Goal: Transaction & Acquisition: Download file/media

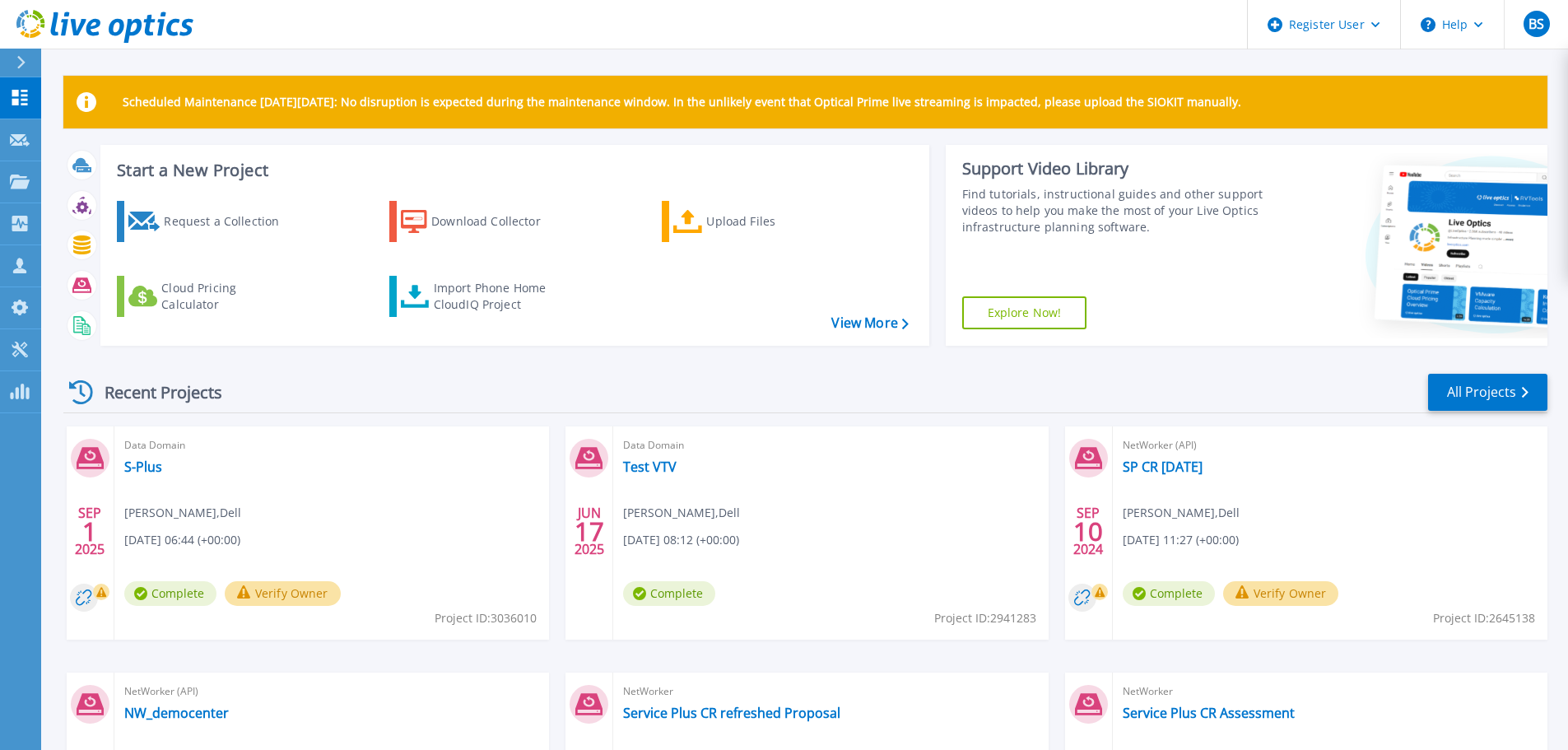
click at [26, 63] on div at bounding box center [28, 62] width 26 height 28
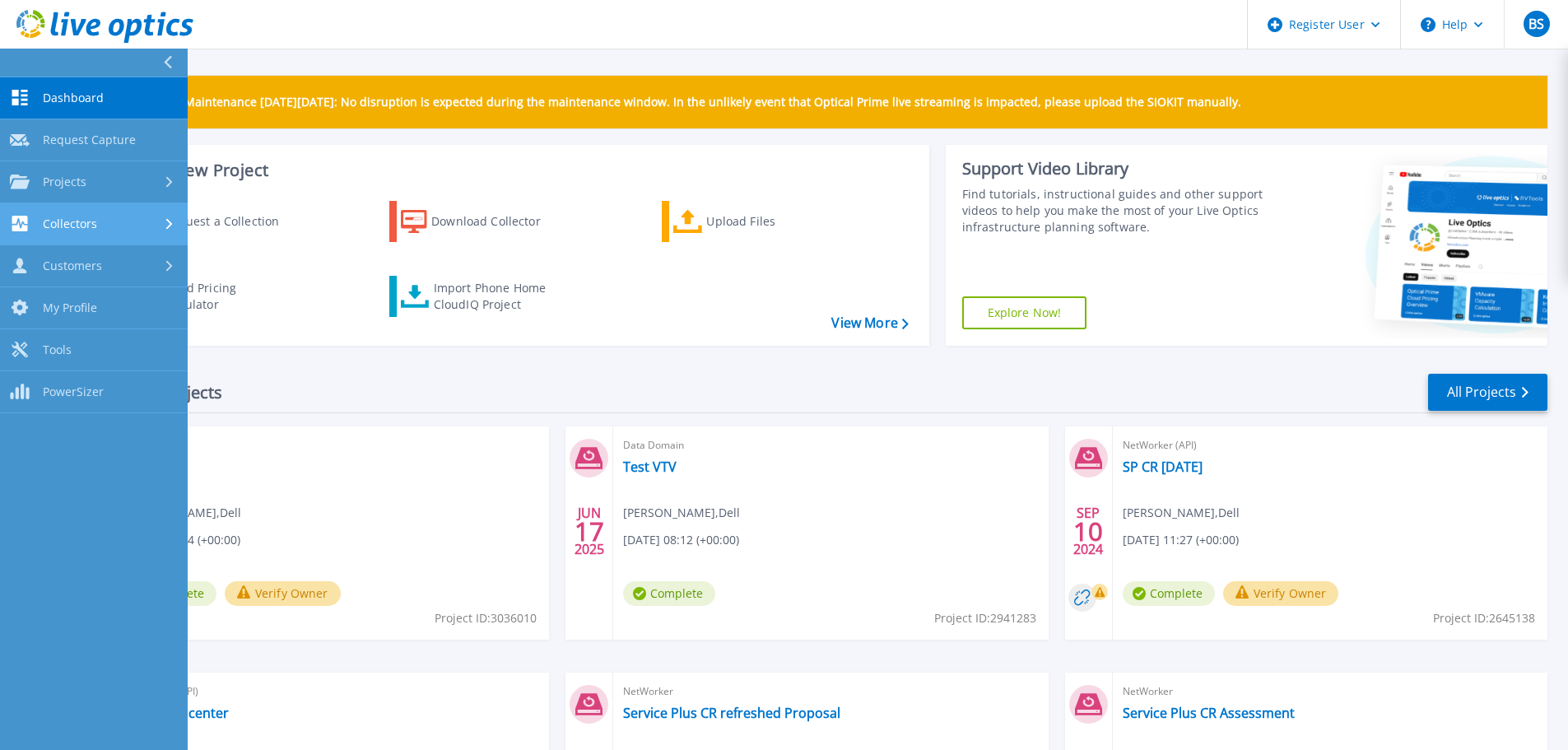
click at [59, 221] on span "Collectors" at bounding box center [70, 224] width 54 height 15
click at [57, 230] on span "Collectors" at bounding box center [70, 224] width 54 height 15
click at [419, 379] on div "Recent Projects All Projects" at bounding box center [805, 393] width 1484 height 41
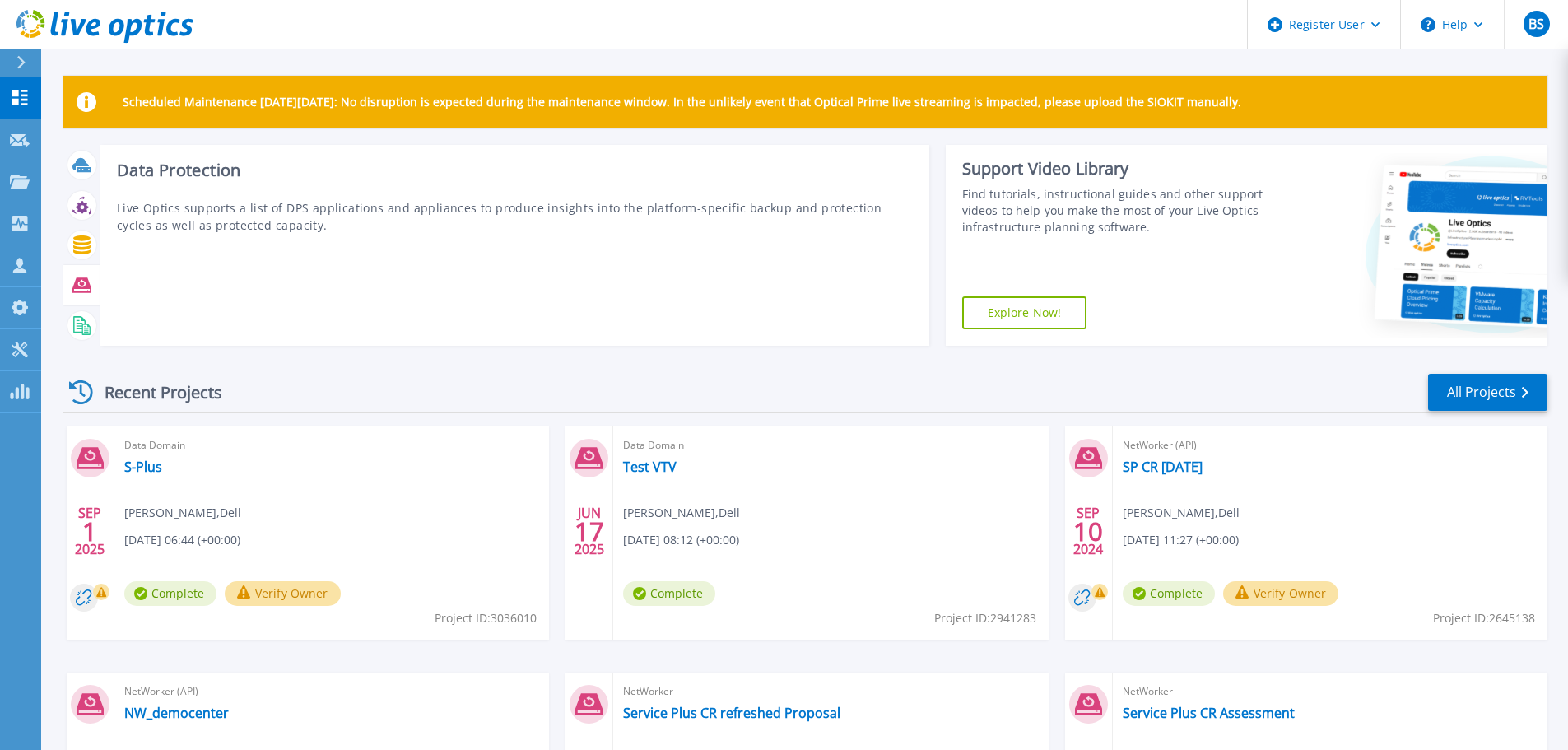
click at [79, 284] on icon at bounding box center [82, 285] width 19 height 19
click at [90, 276] on icon at bounding box center [82, 285] width 19 height 19
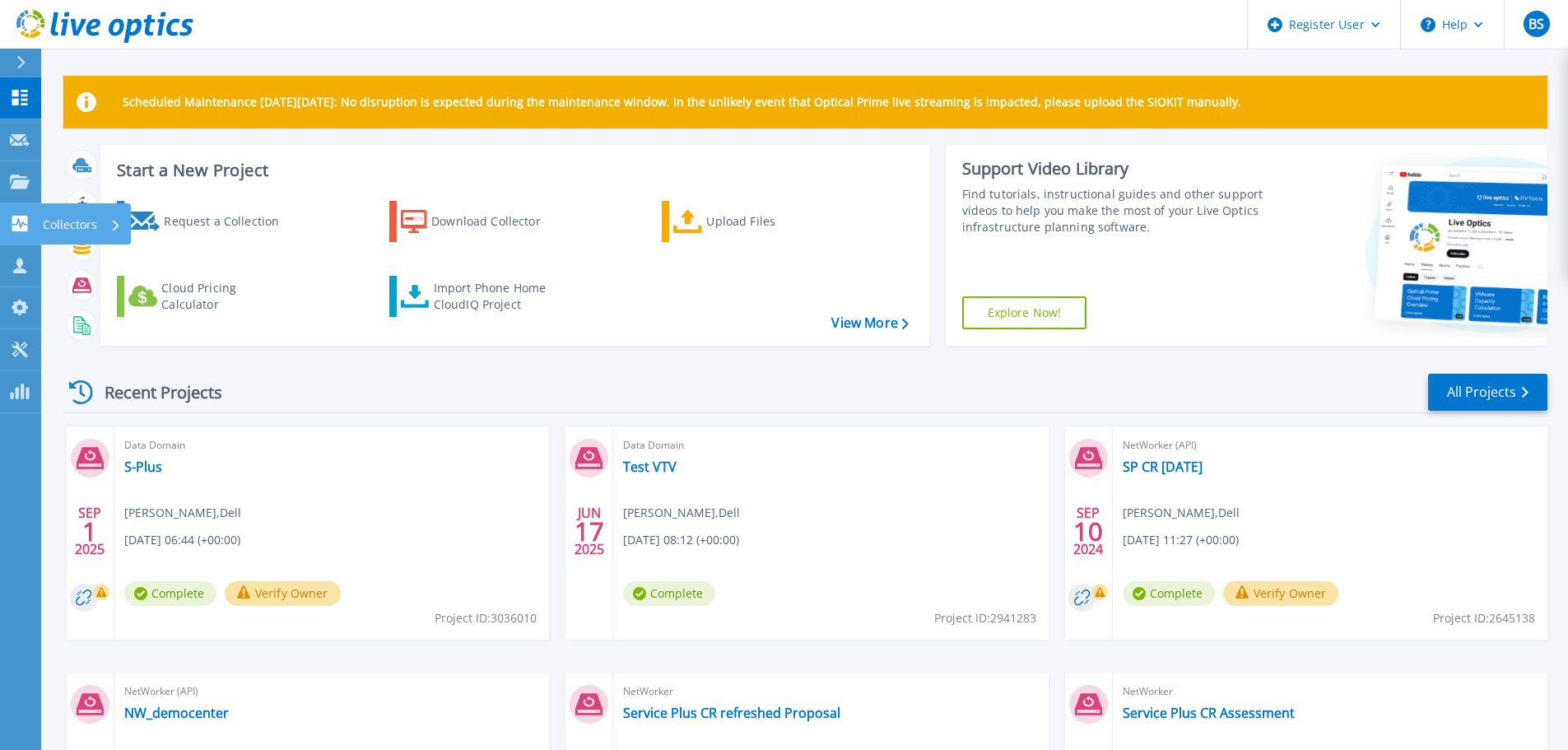
click at [21, 216] on icon at bounding box center [19, 224] width 20 height 16
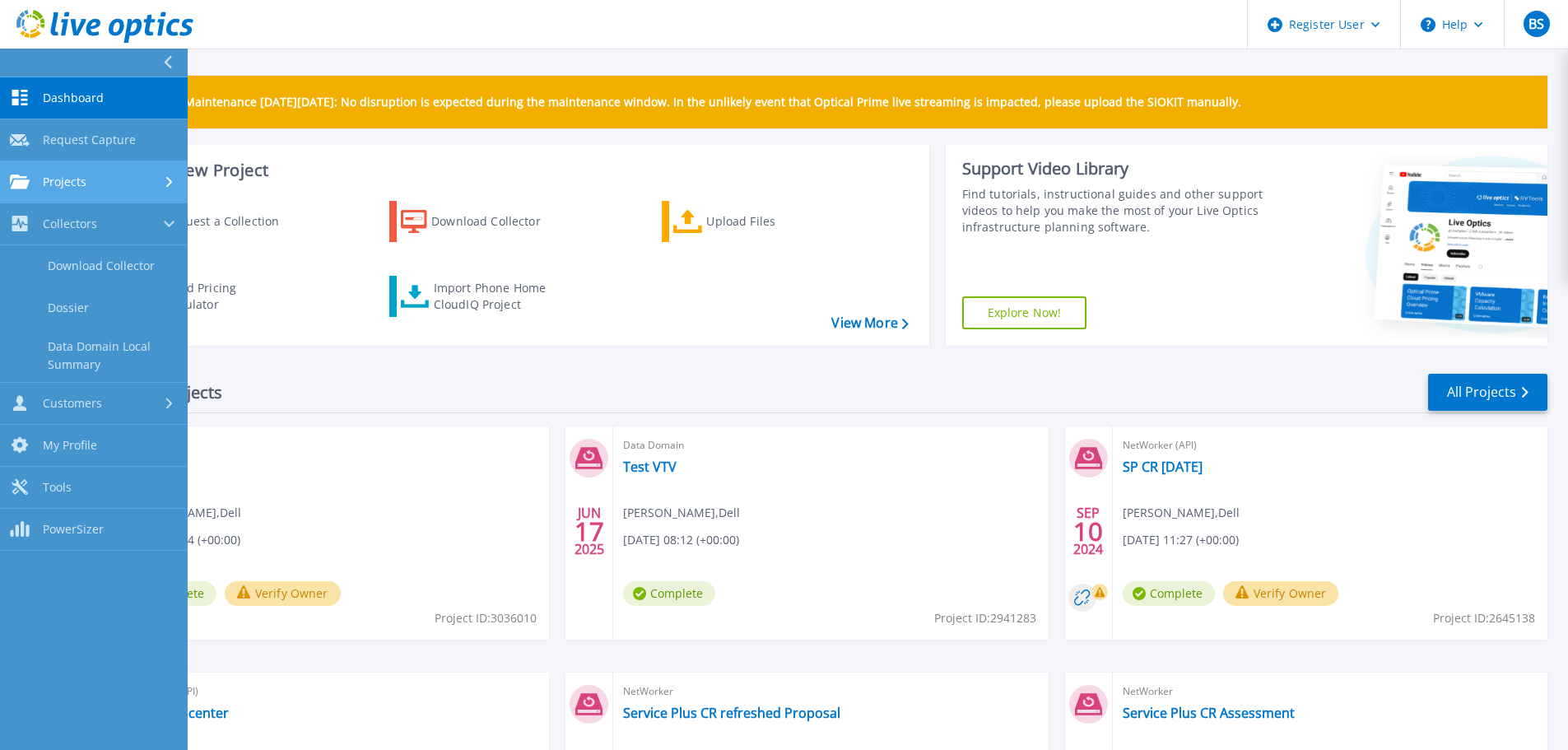
click at [26, 179] on icon at bounding box center [19, 181] width 20 height 14
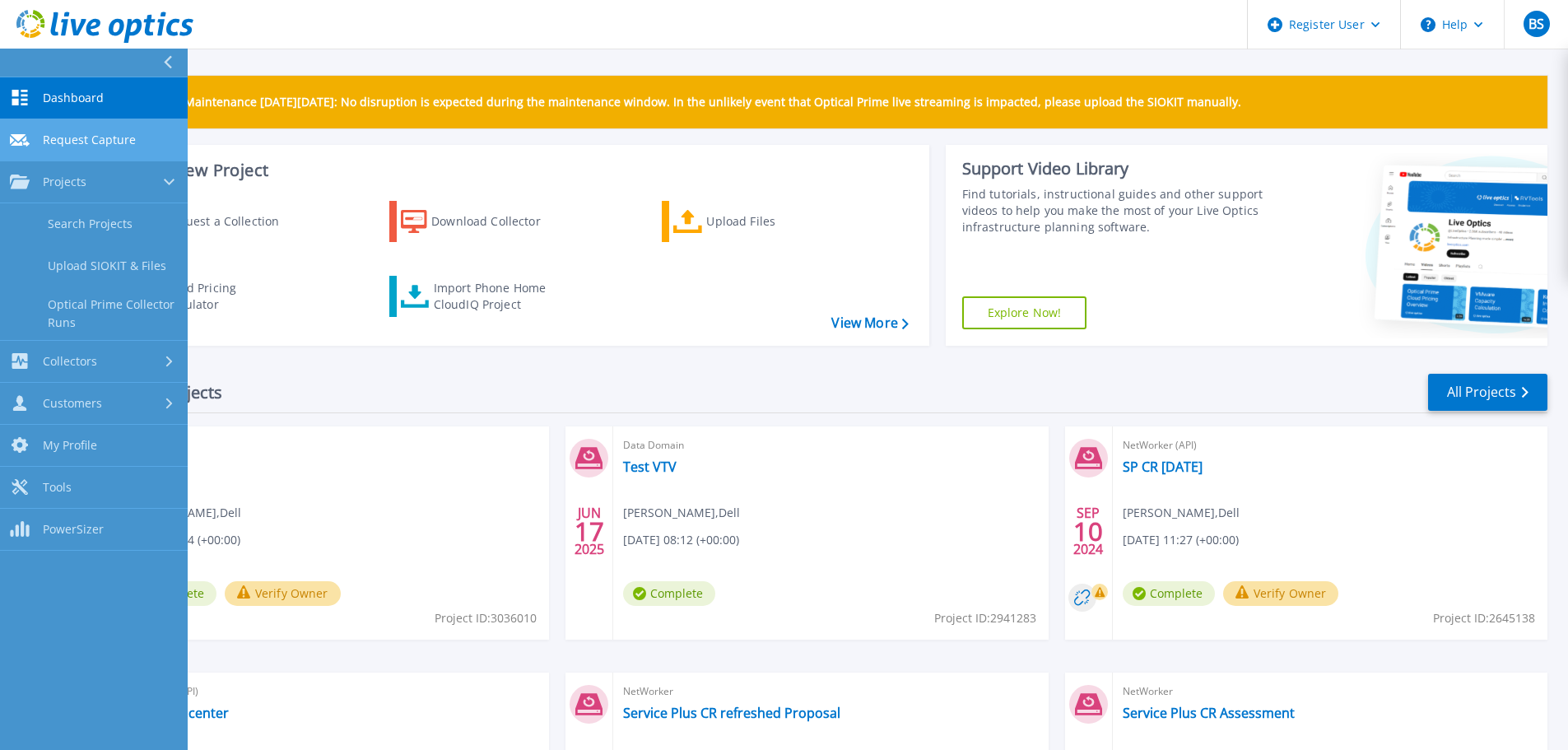
click at [37, 137] on link "Request Capture Request Capture" at bounding box center [93, 140] width 187 height 42
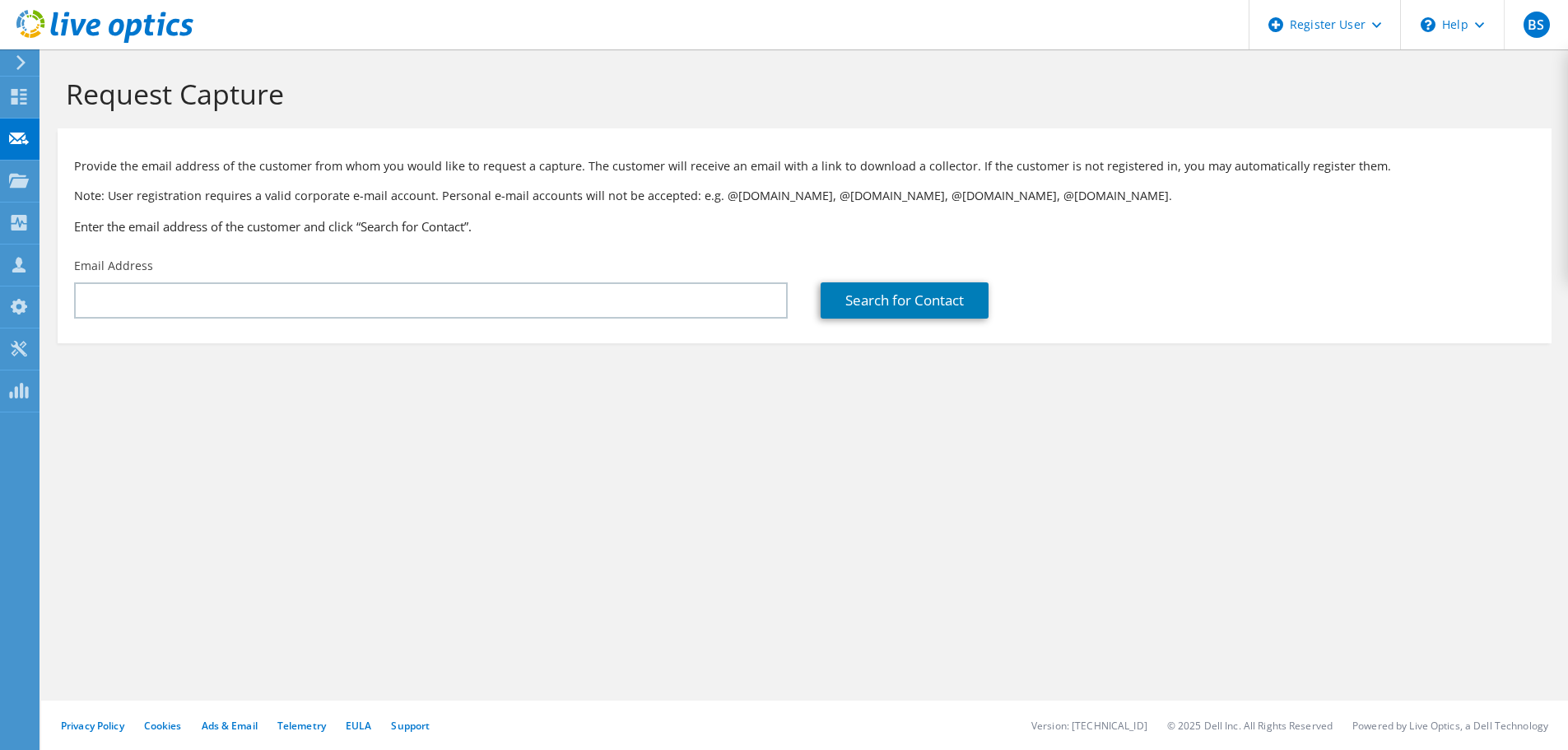
click at [1488, 29] on div "\n Help" at bounding box center [1452, 24] width 104 height 49
click at [1449, 67] on link "Explore Helpful Articles" at bounding box center [1493, 70] width 184 height 41
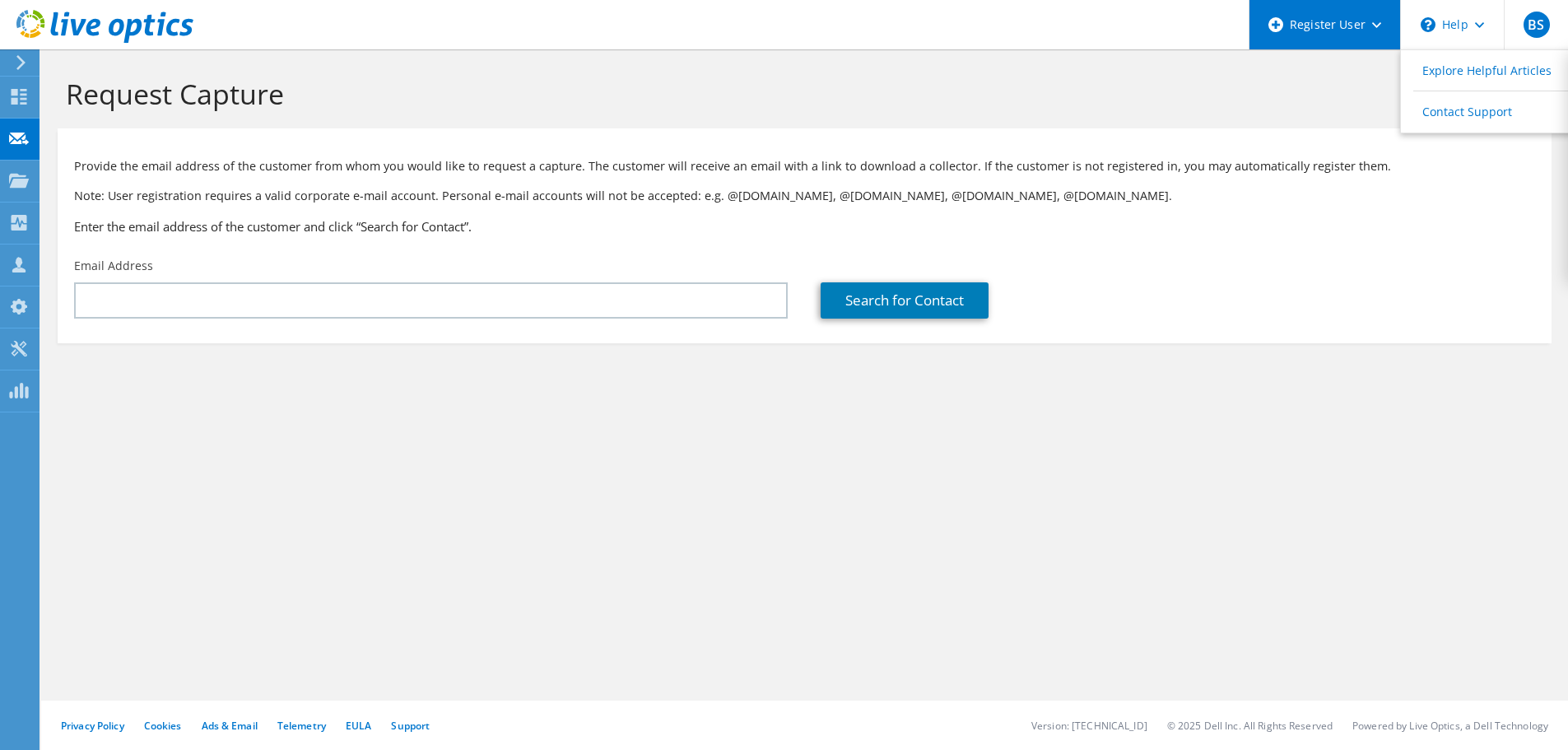
click at [1374, 16] on div "Register User" at bounding box center [1324, 24] width 151 height 49
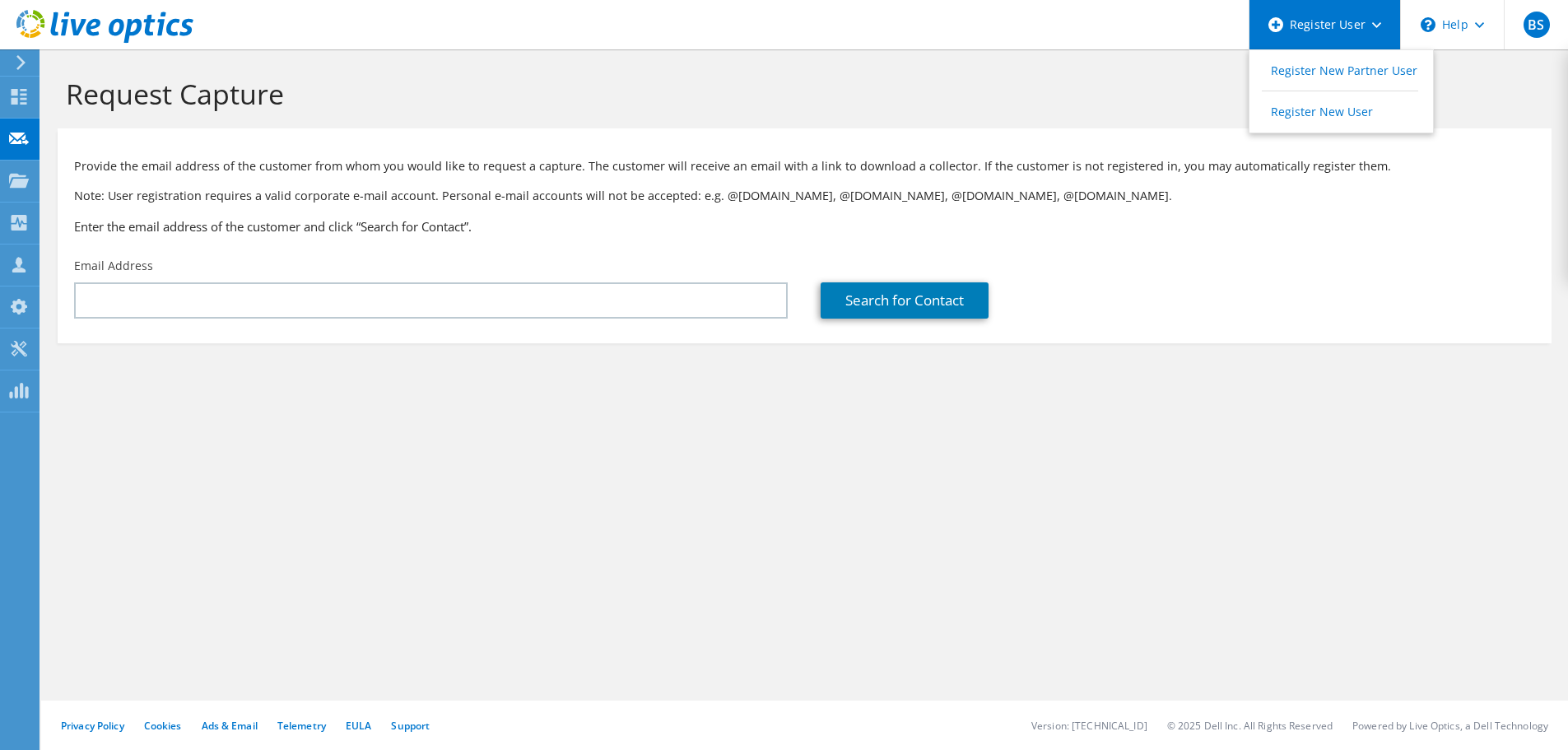
click at [1374, 16] on div "Register User" at bounding box center [1324, 24] width 151 height 49
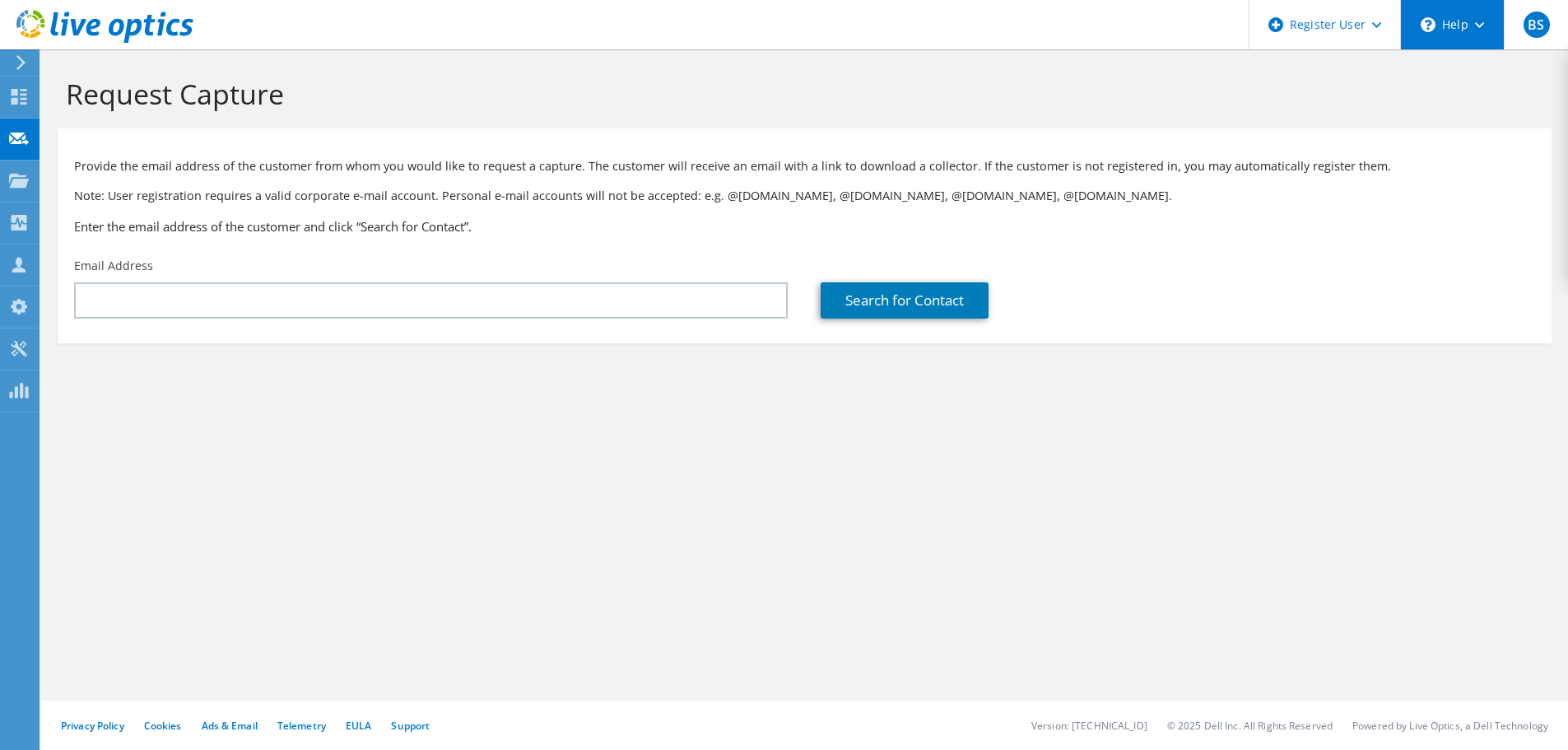
click at [1481, 17] on div "\n Help" at bounding box center [1452, 24] width 104 height 49
click at [1545, 3] on div "BS" at bounding box center [1536, 24] width 64 height 49
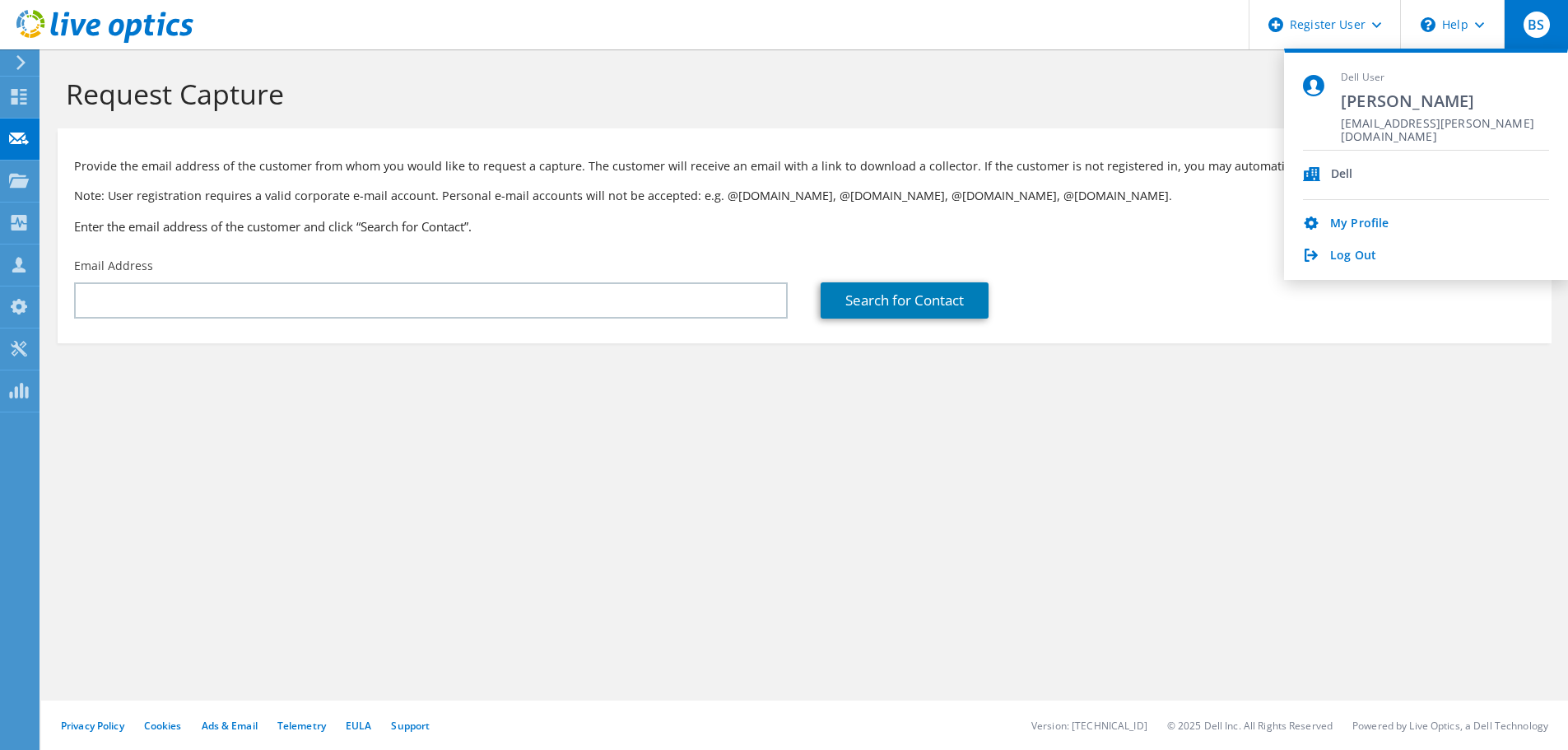
click at [1545, 3] on div "BS" at bounding box center [1536, 24] width 64 height 49
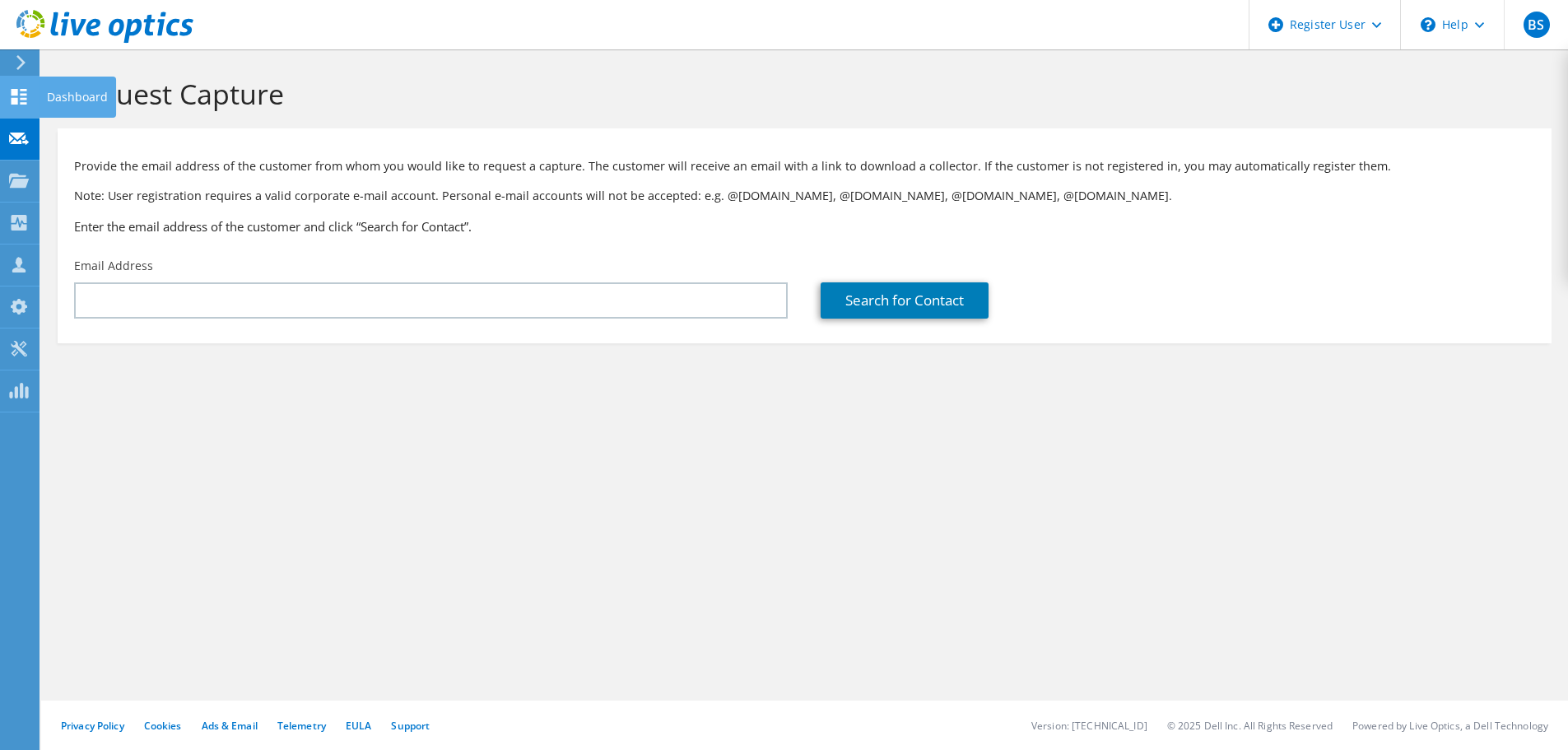
click at [27, 97] on icon at bounding box center [18, 97] width 20 height 16
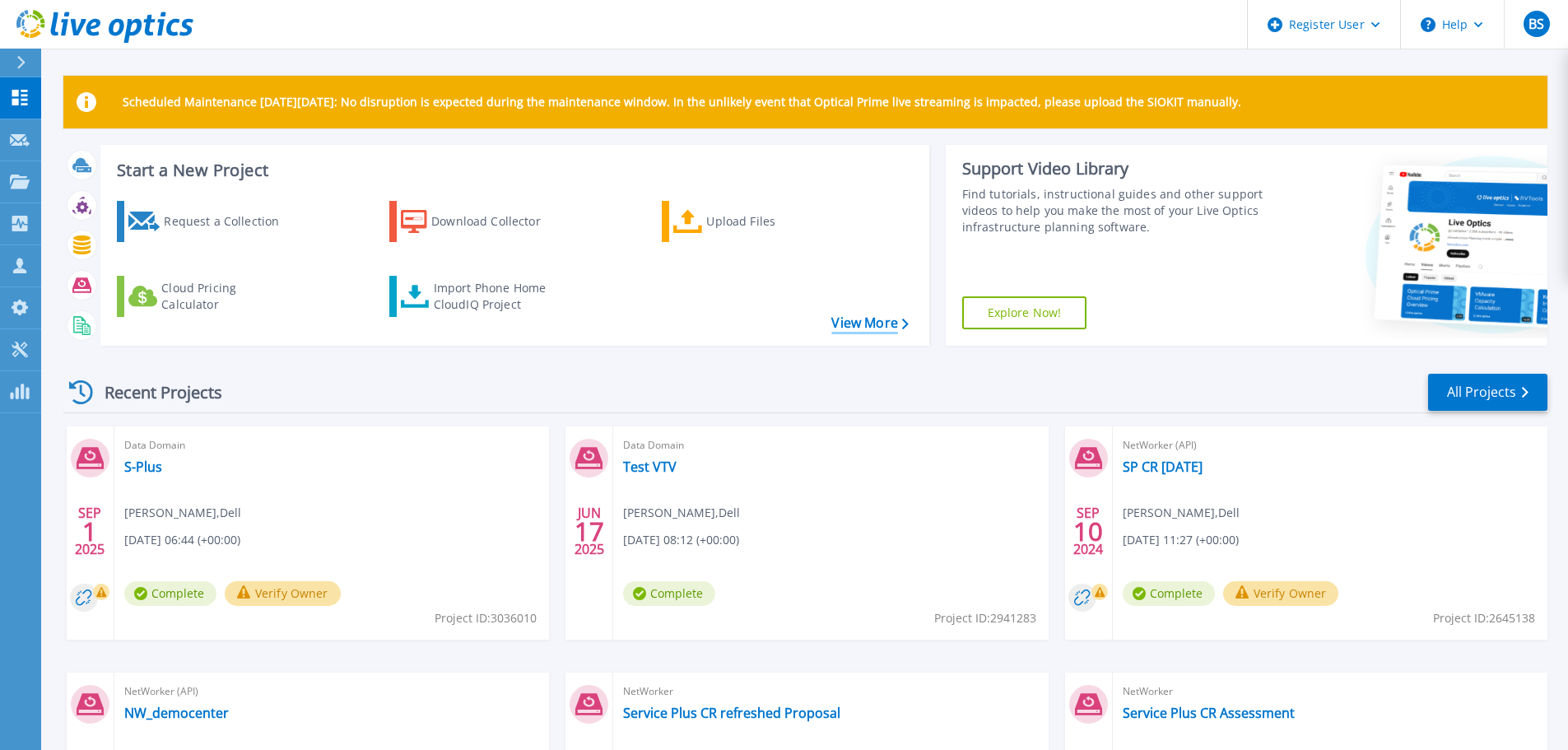
click at [861, 321] on link "View More" at bounding box center [869, 323] width 77 height 16
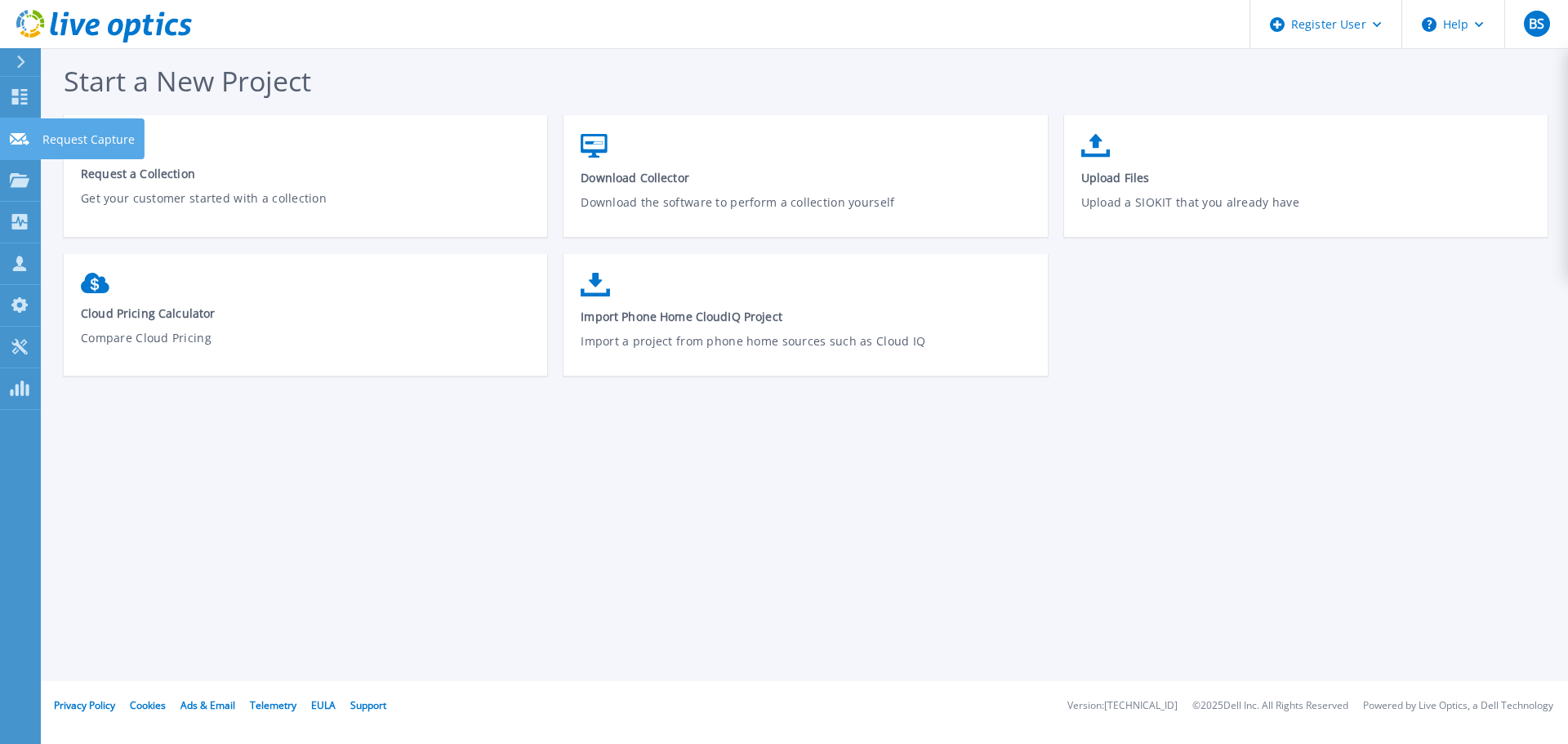
click at [8, 132] on link "Request Capture Request Capture" at bounding box center [21, 139] width 41 height 42
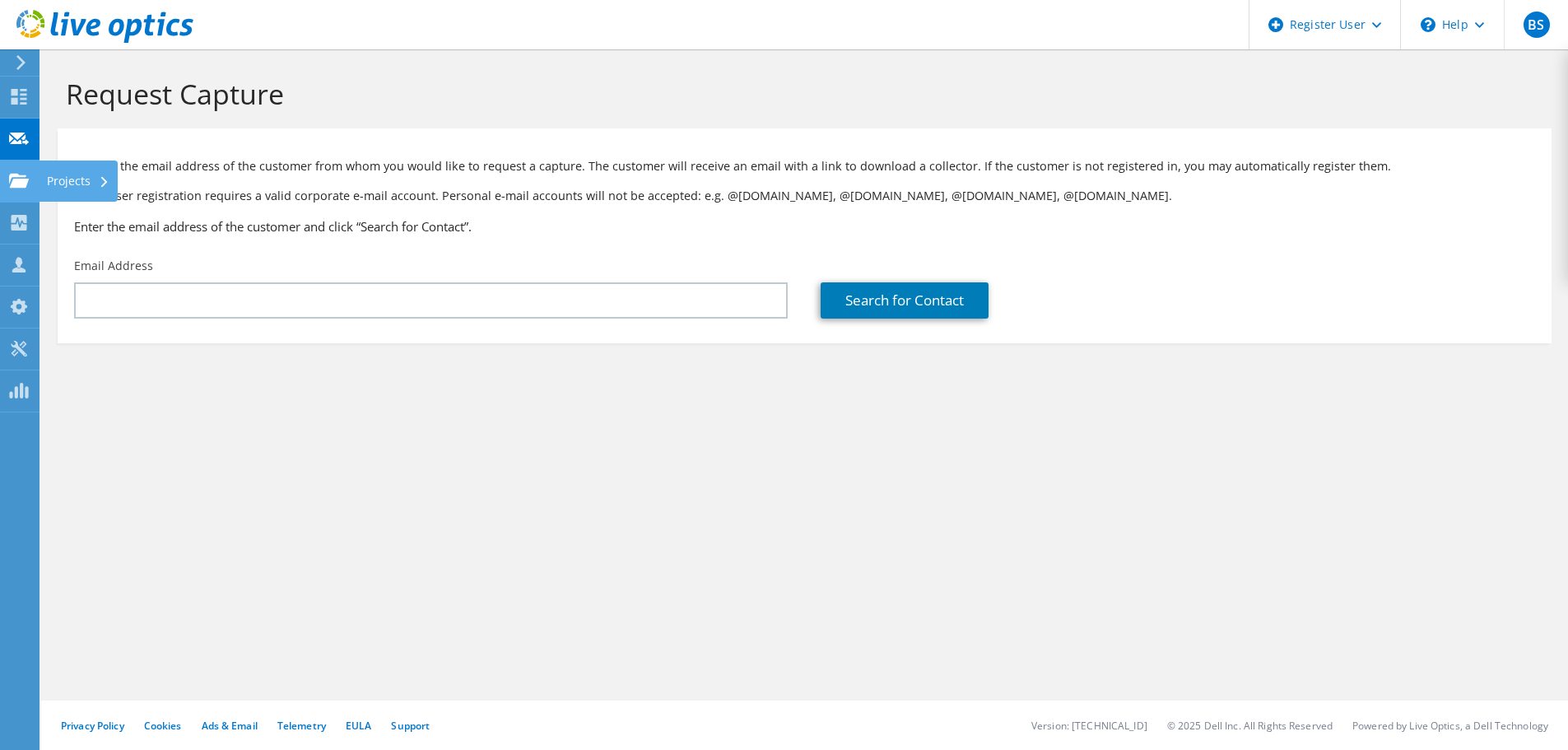
click at [15, 188] on icon at bounding box center [18, 181] width 20 height 16
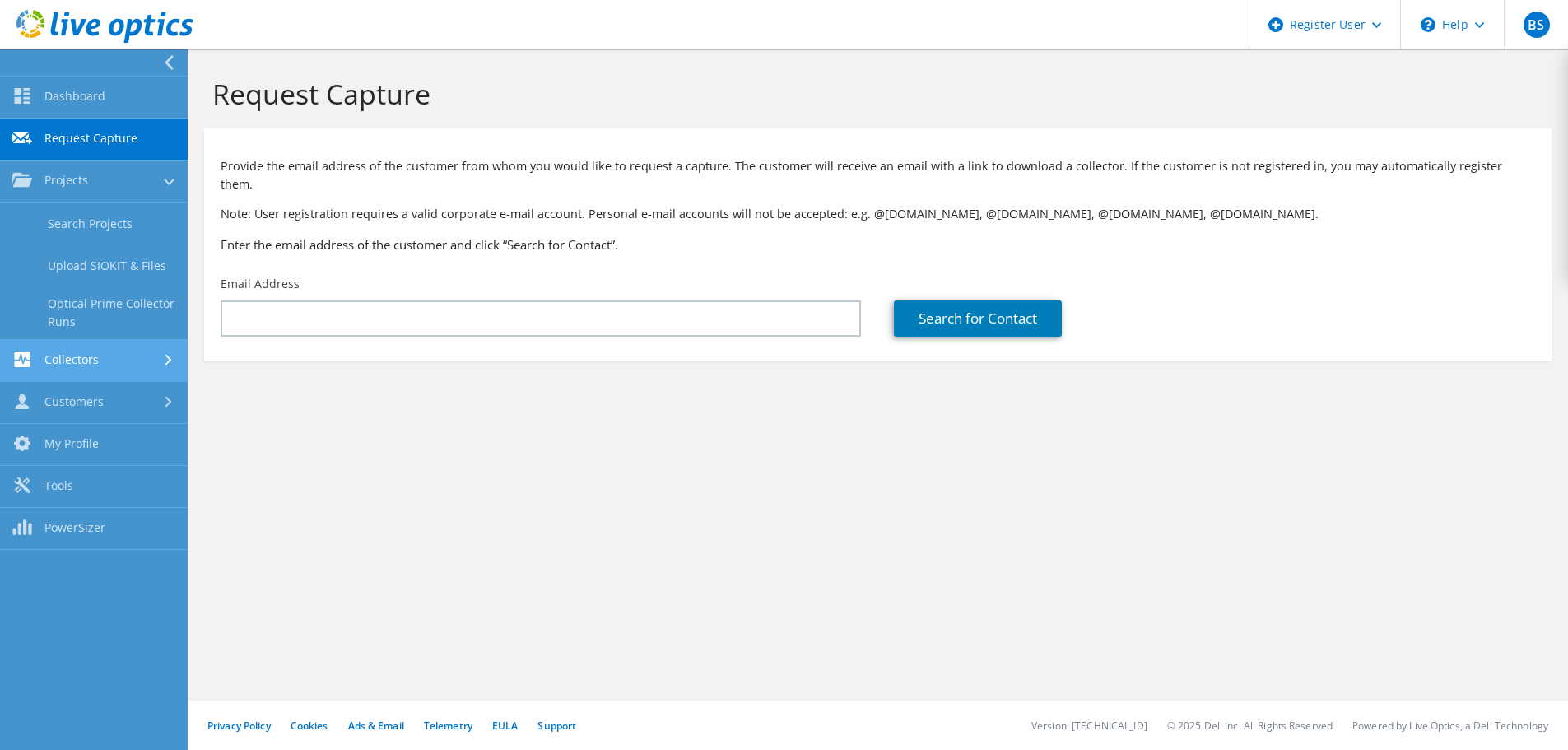
click at [78, 369] on link "Collectors" at bounding box center [93, 361] width 187 height 42
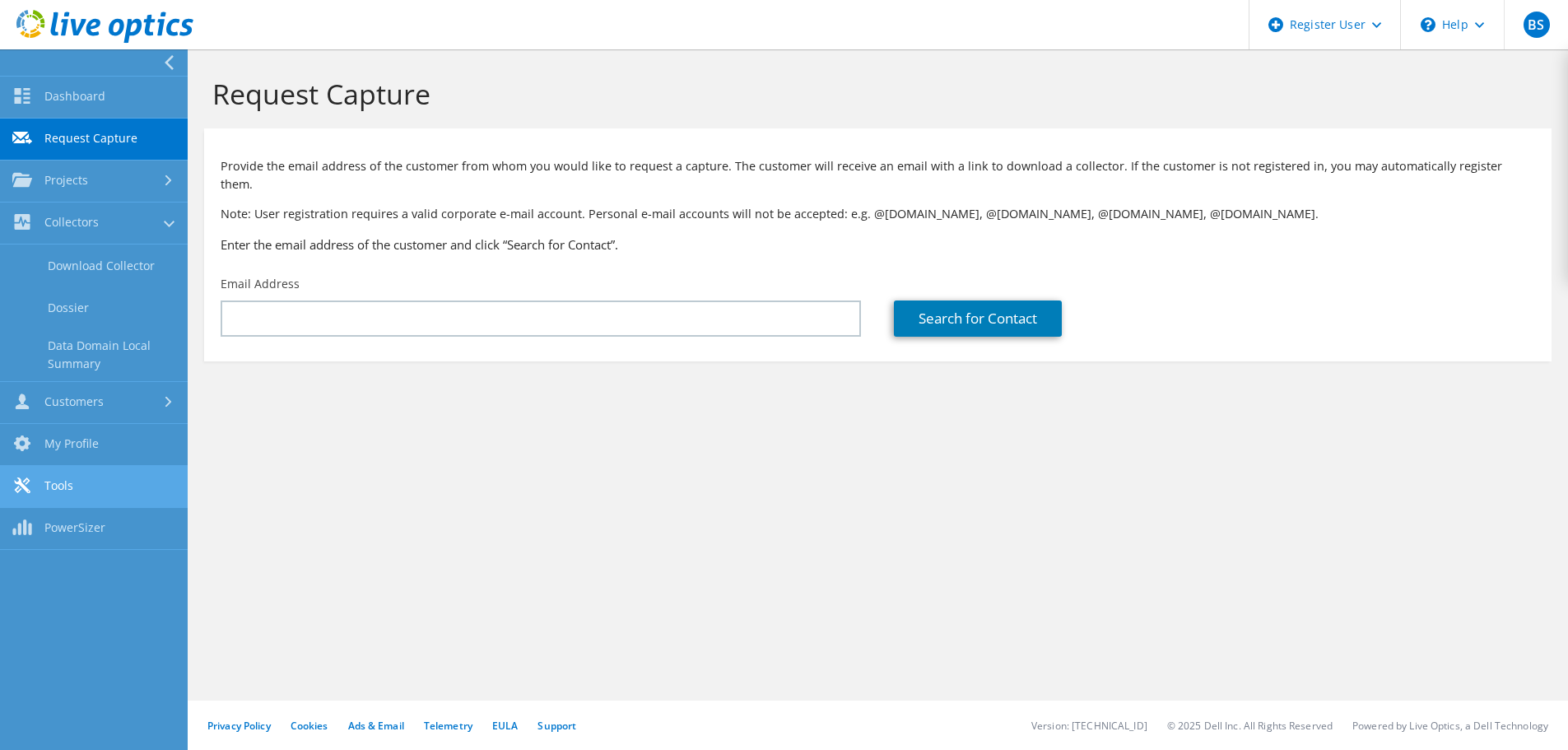
click at [101, 490] on link "Tools" at bounding box center [93, 486] width 187 height 42
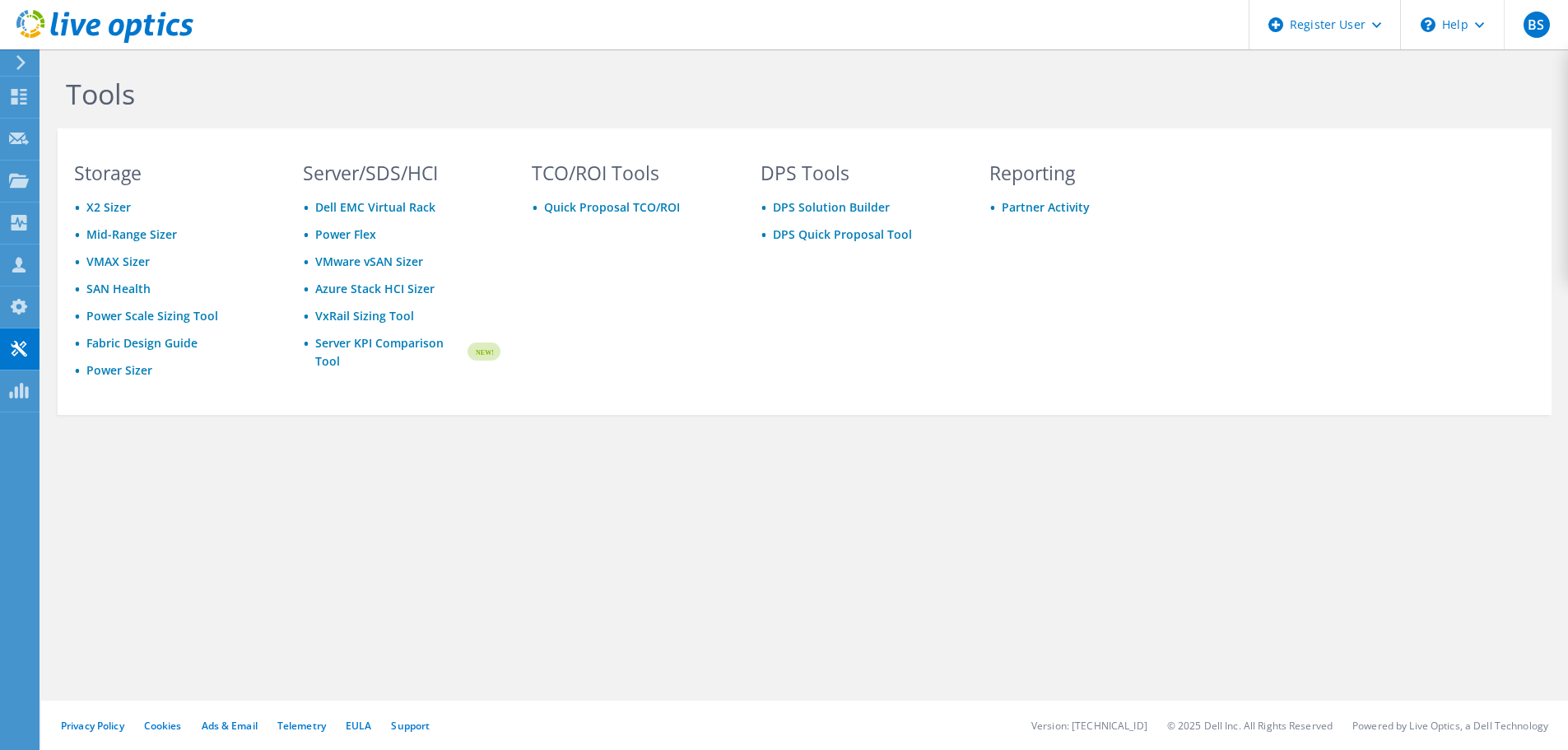
click at [18, 66] on icon at bounding box center [21, 62] width 12 height 15
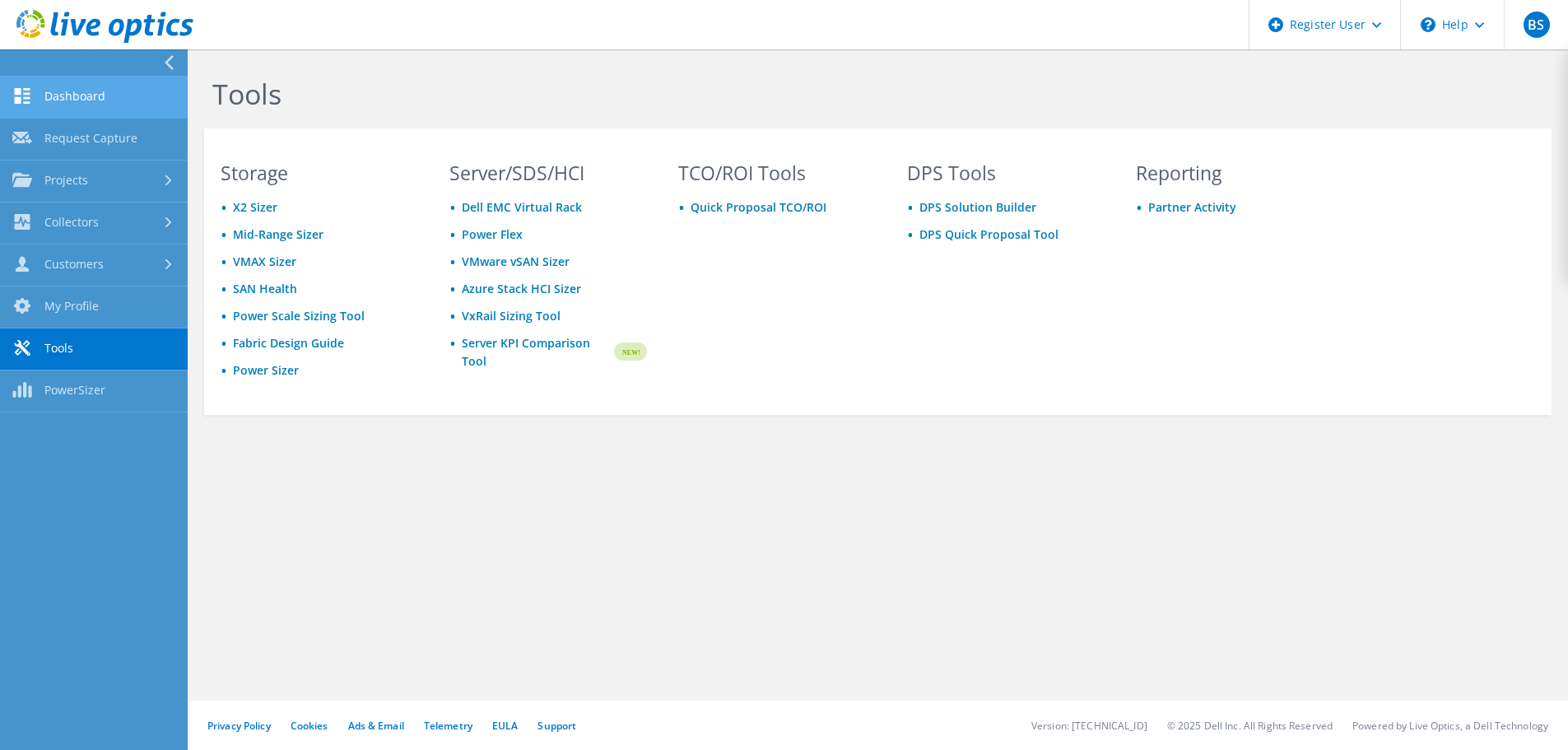
click at [78, 92] on link "Dashboard" at bounding box center [93, 98] width 187 height 42
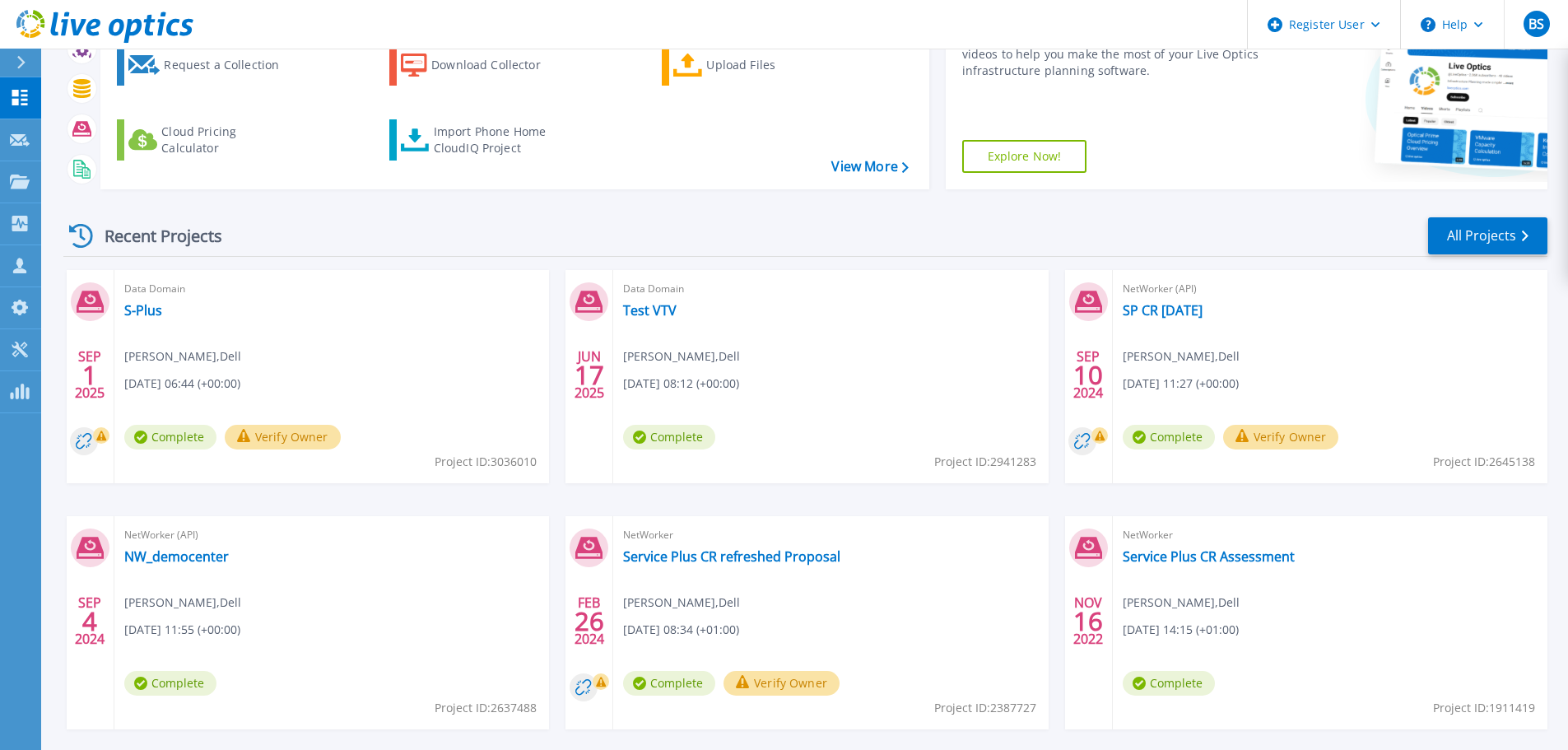
scroll to position [232, 0]
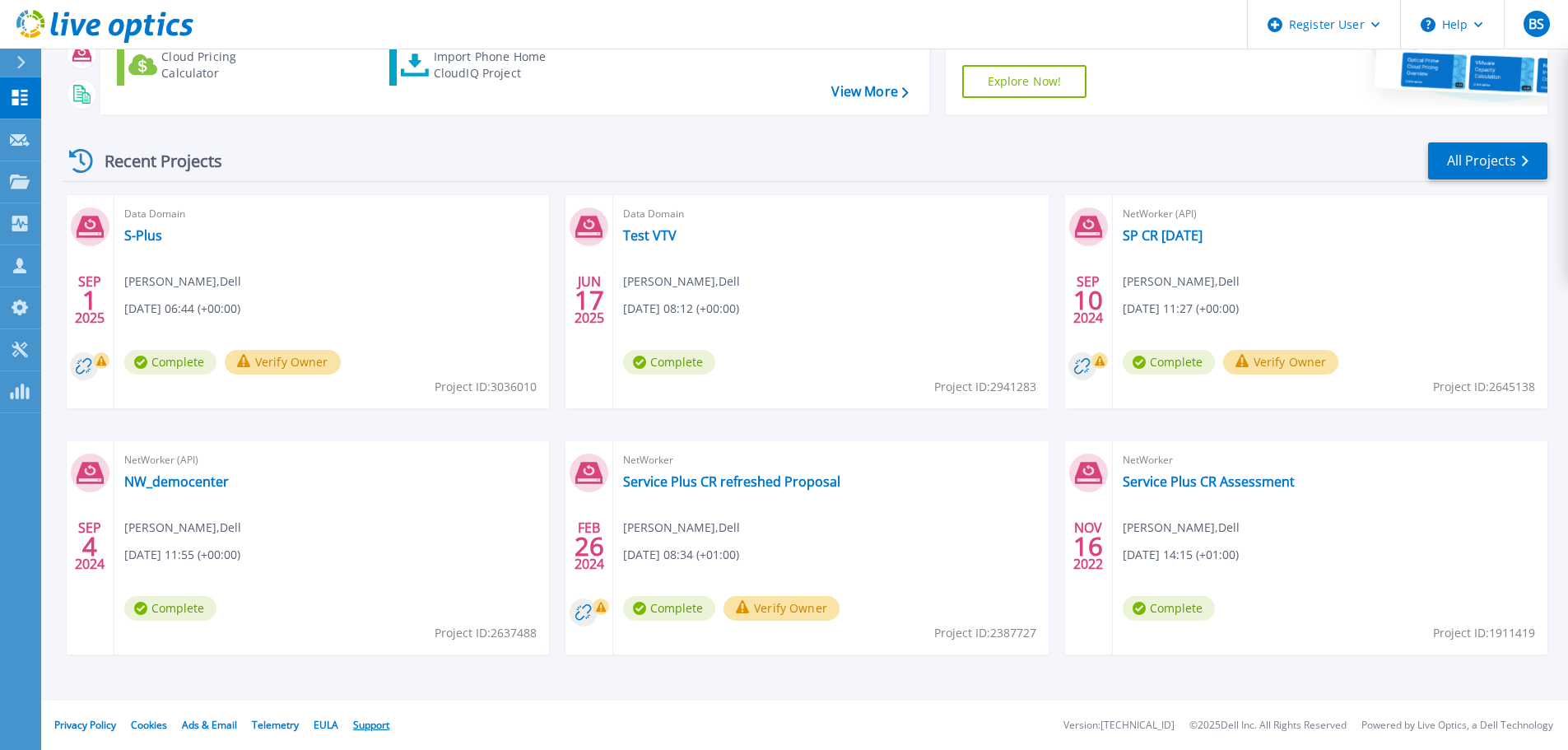
click at [359, 721] on link "Support" at bounding box center [371, 725] width 36 height 14
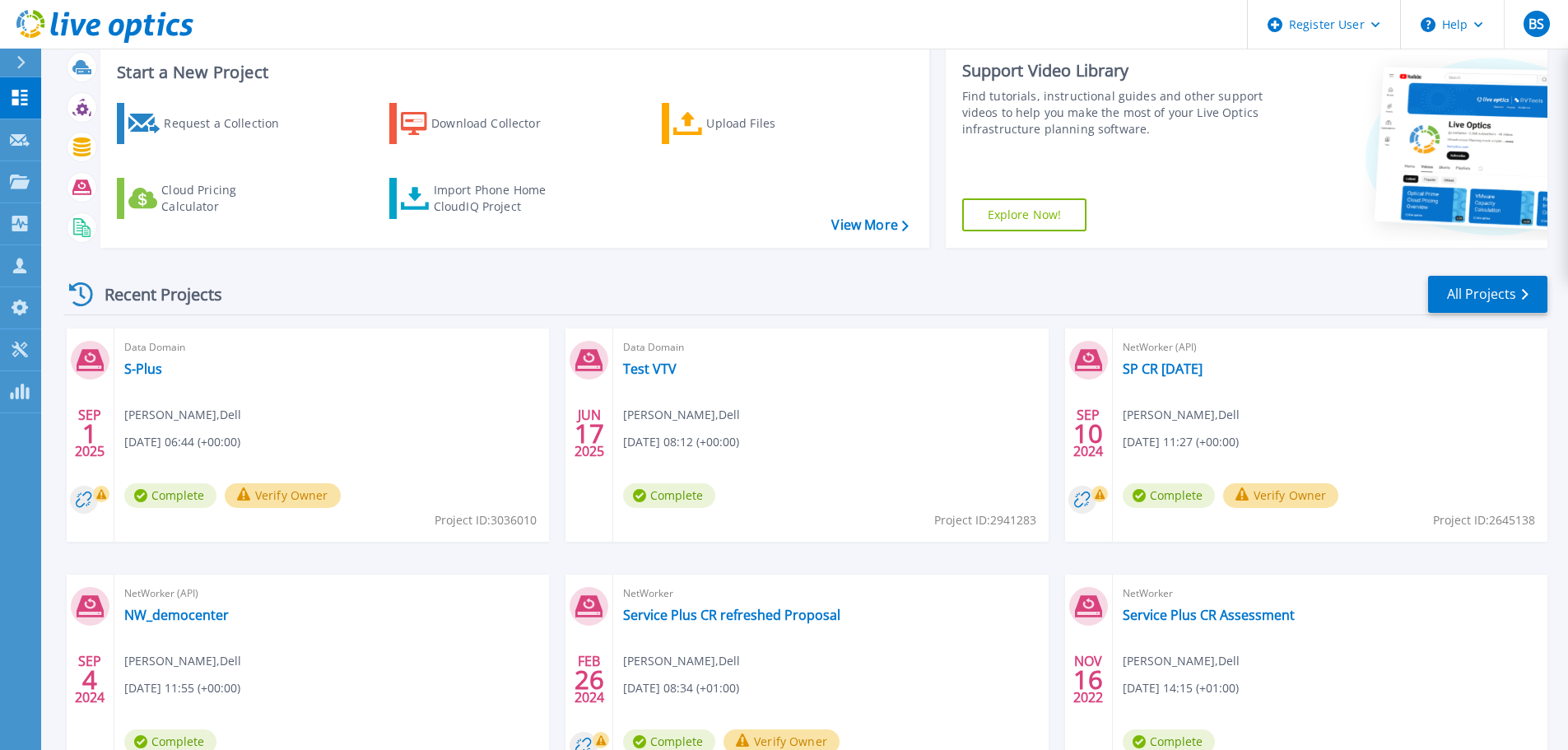
scroll to position [0, 0]
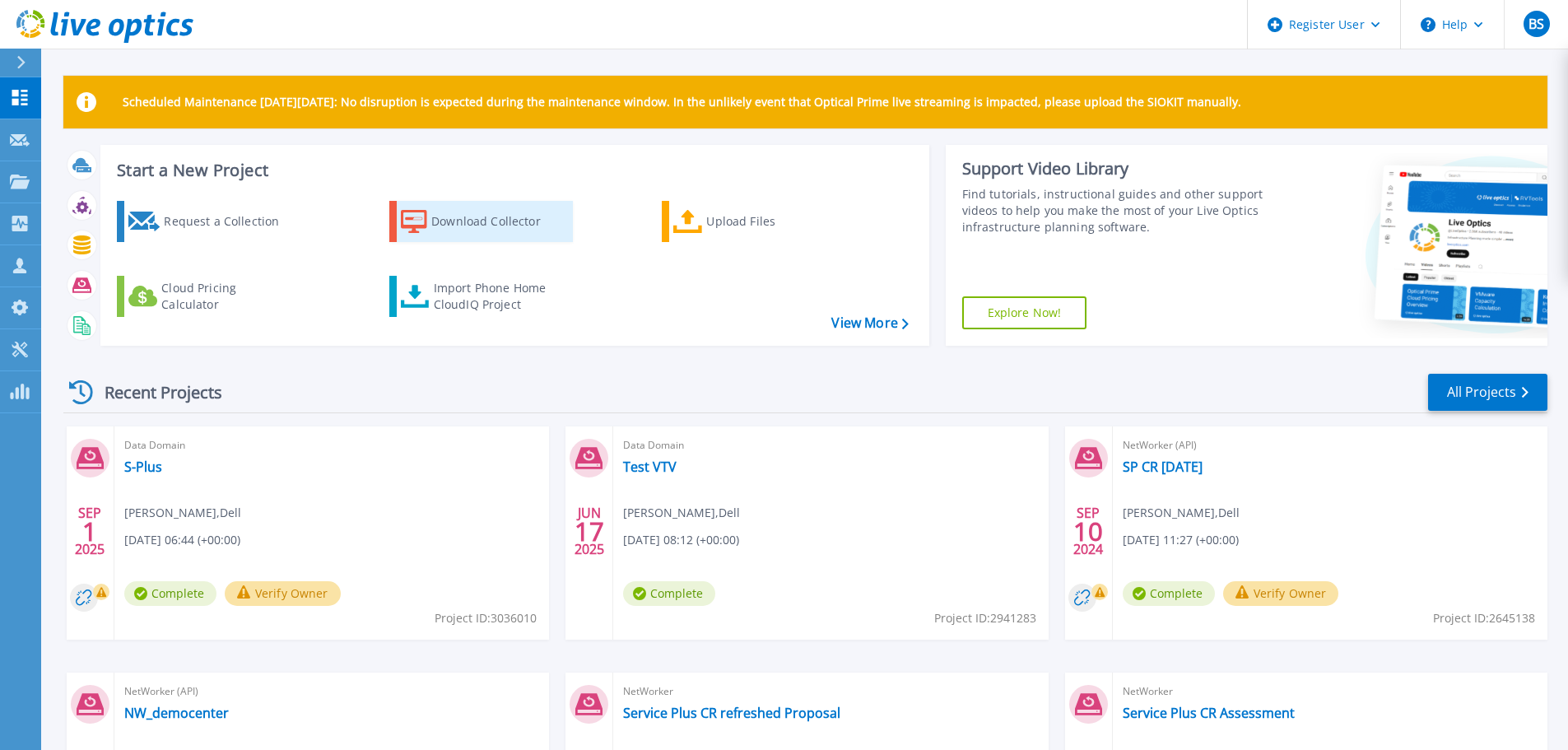
click at [450, 232] on div "Download Collector" at bounding box center [497, 221] width 131 height 33
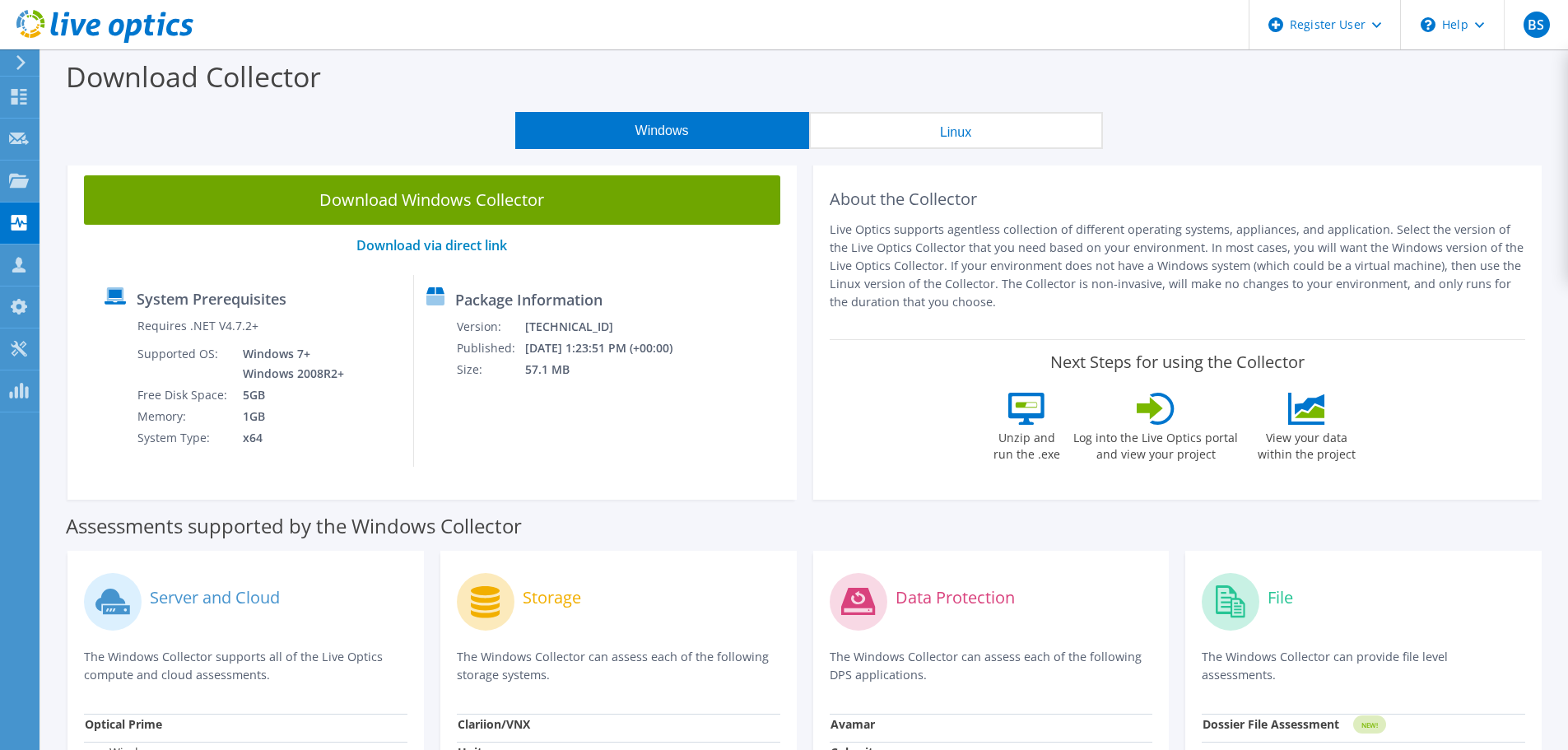
click at [935, 122] on button "Linux" at bounding box center [956, 130] width 294 height 37
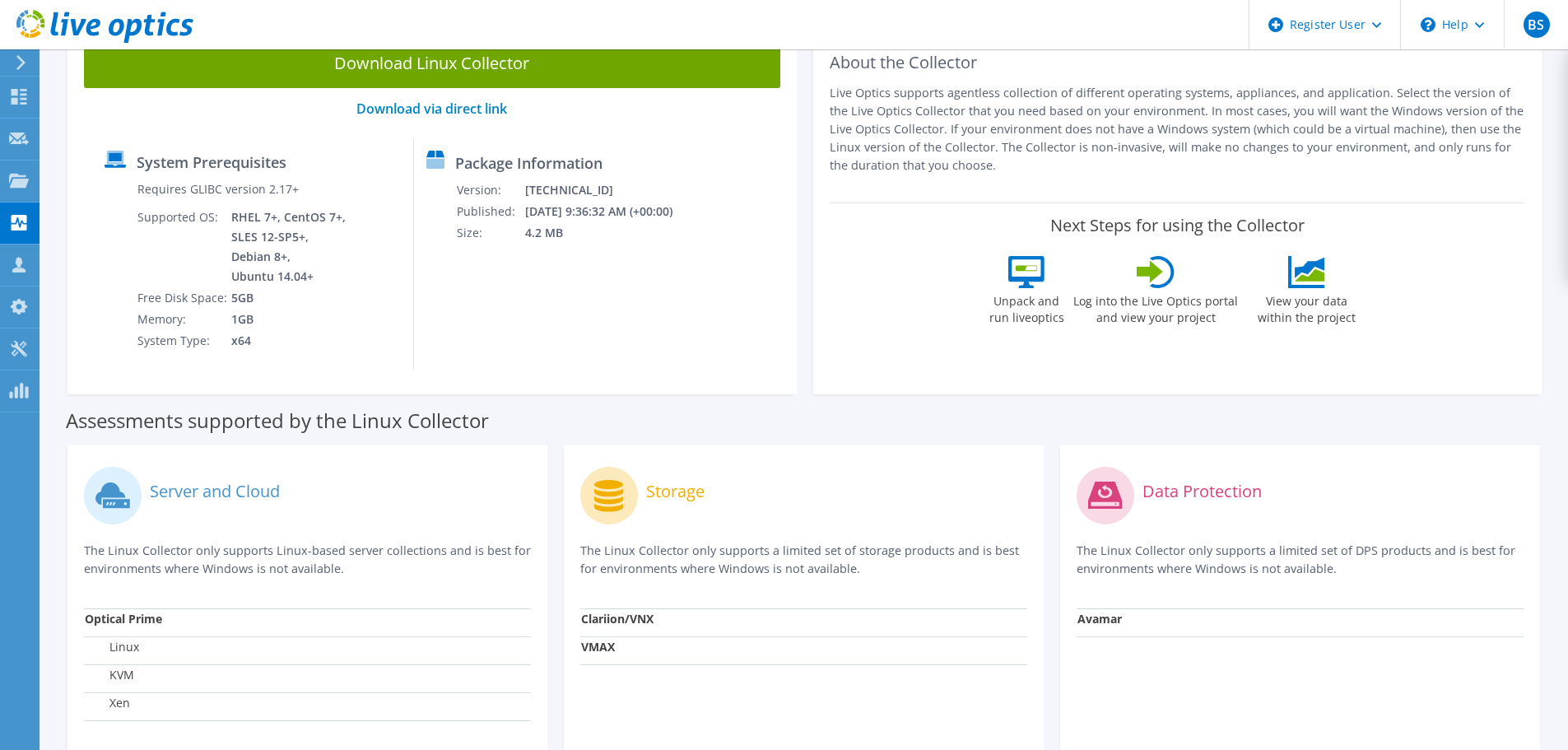
scroll to position [220, 0]
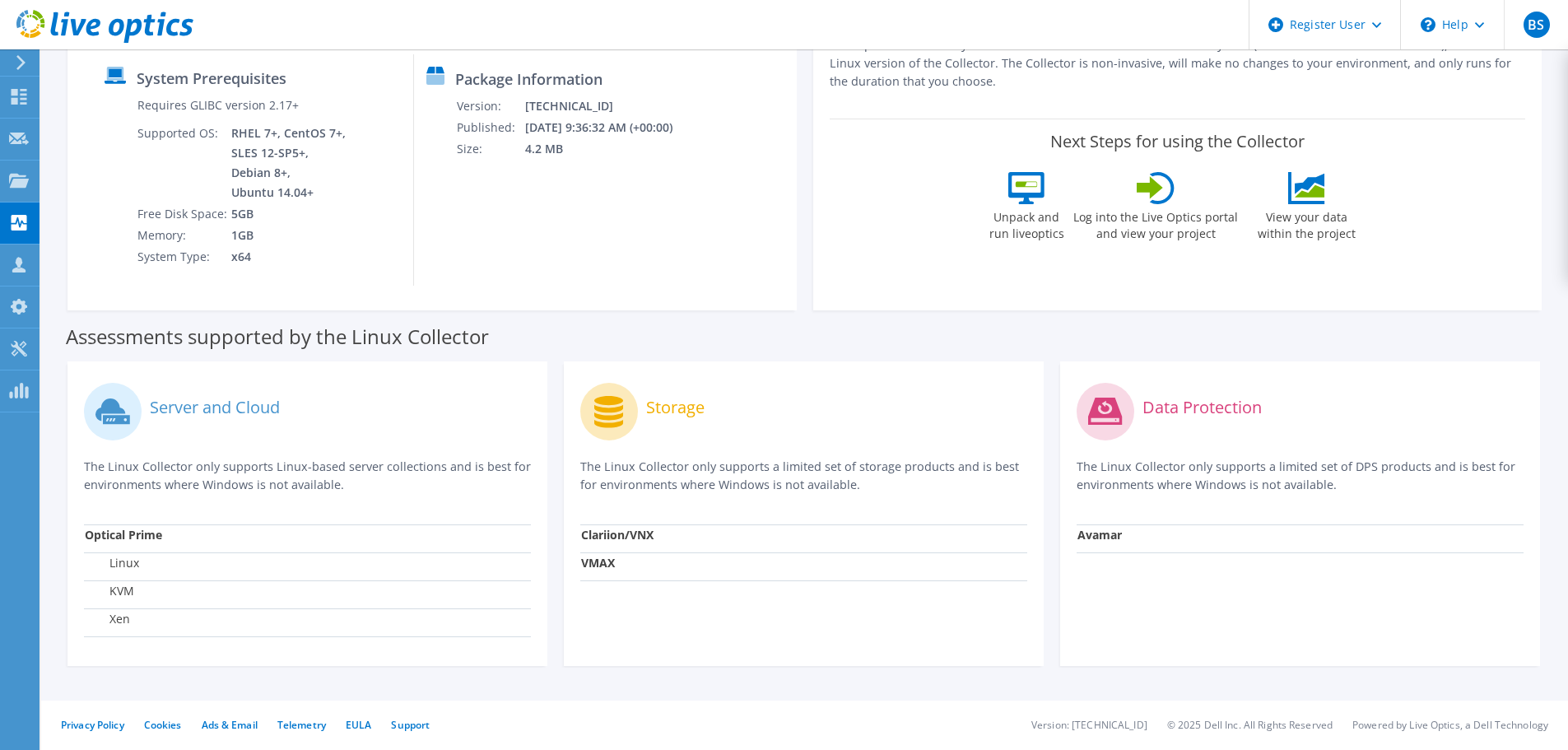
click at [1114, 535] on strong "Avamar" at bounding box center [1099, 535] width 44 height 16
click at [1112, 401] on icon at bounding box center [1105, 410] width 34 height 27
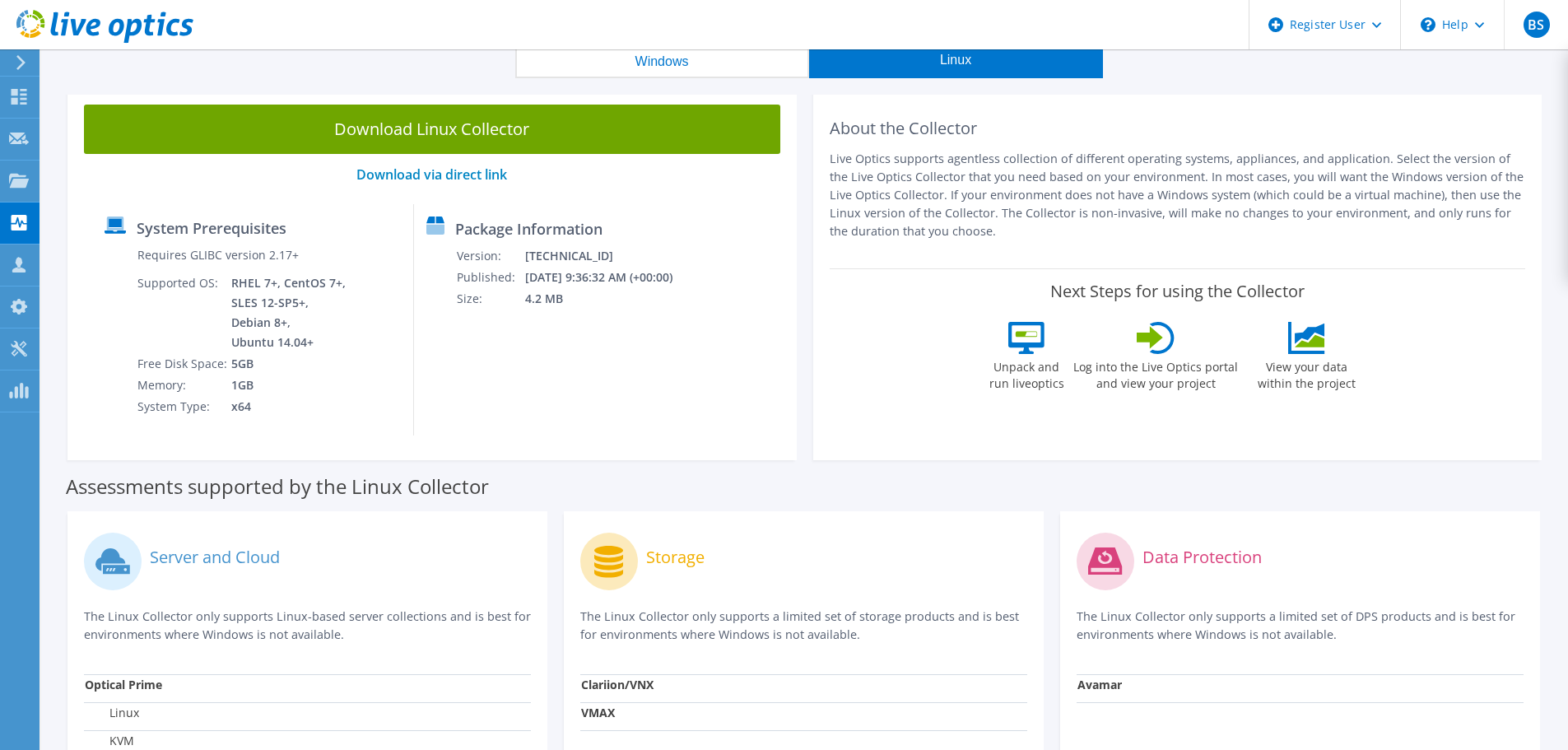
scroll to position [0, 0]
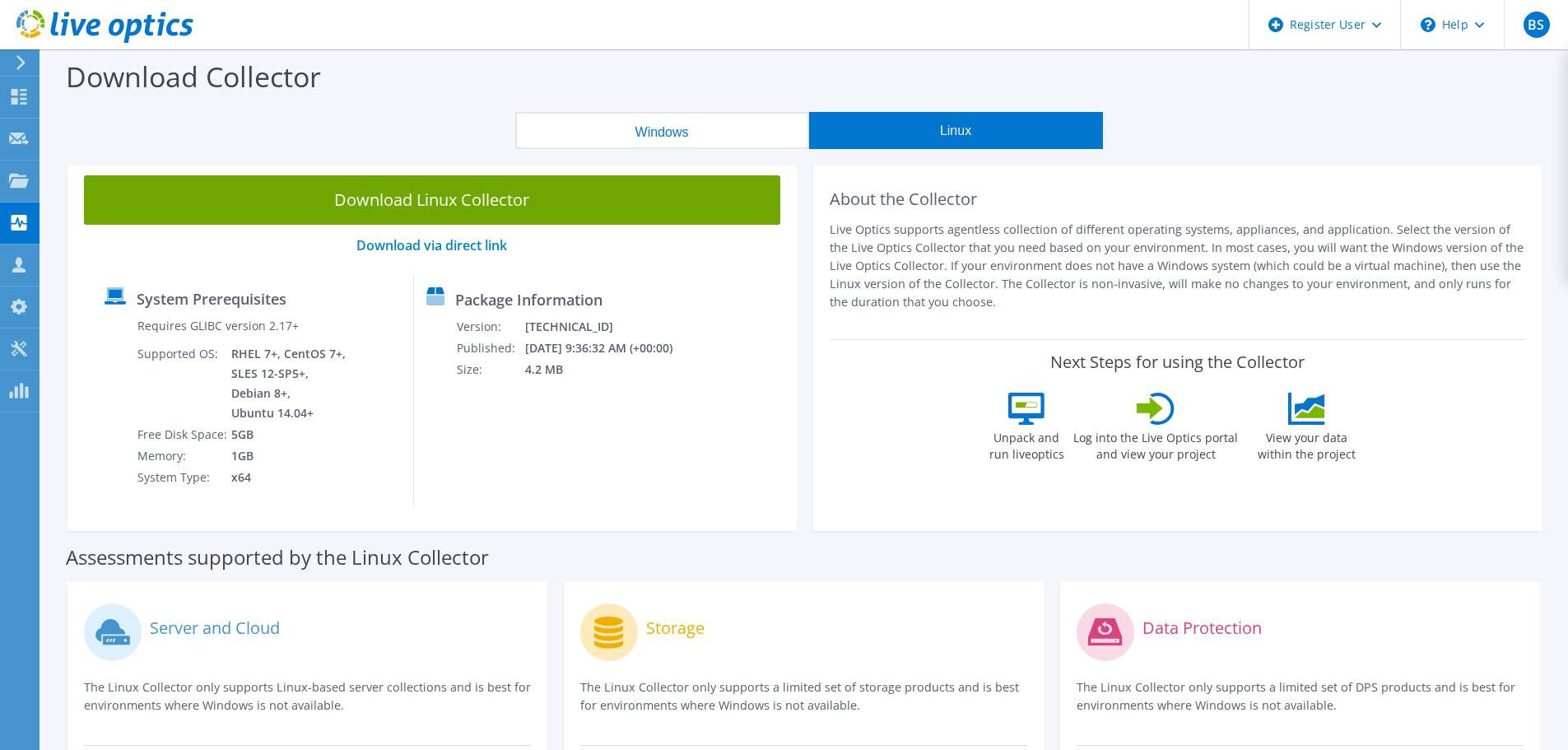
click at [646, 141] on button "Windows" at bounding box center [663, 130] width 294 height 37
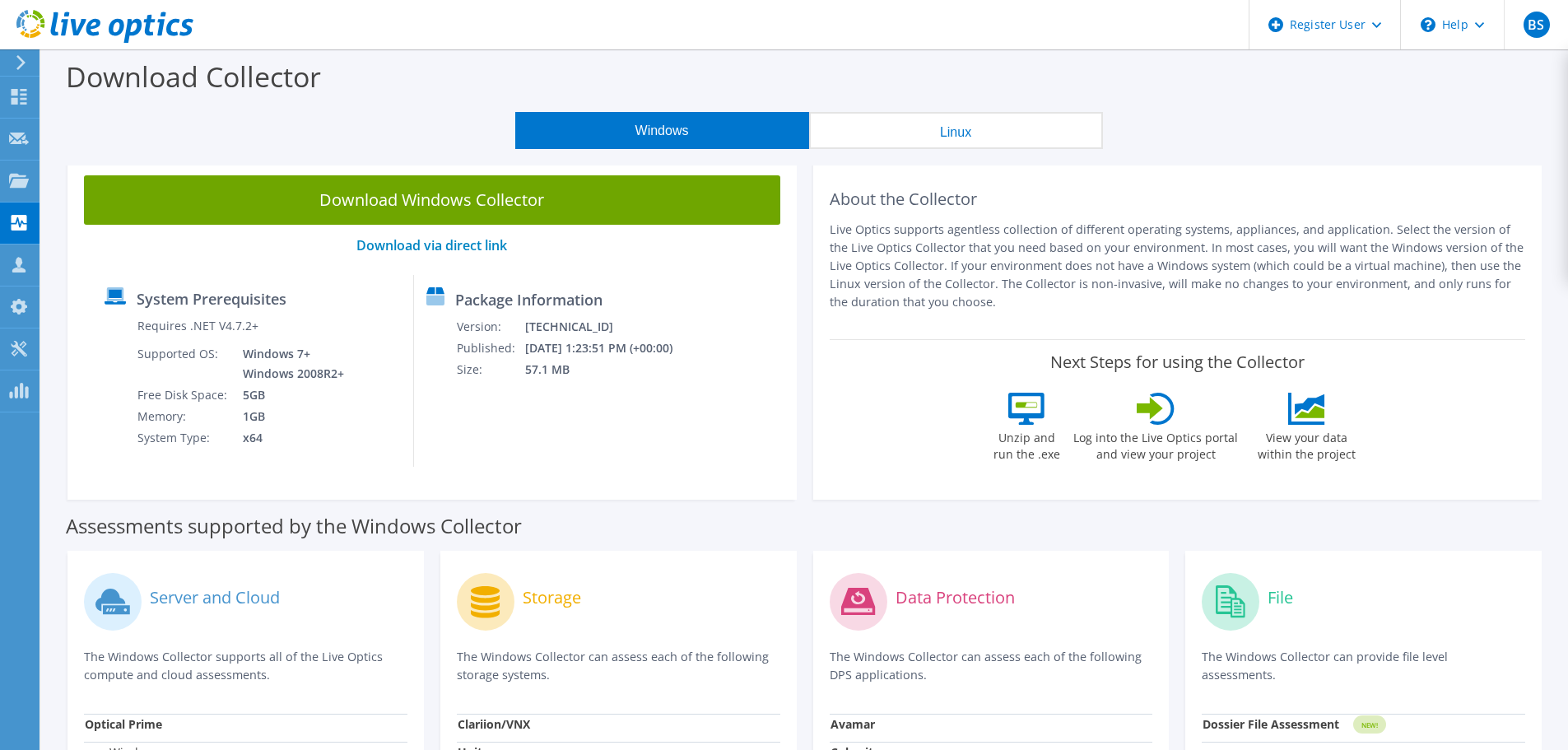
click at [526, 208] on link "Download Windows Collector" at bounding box center [432, 200] width 696 height 49
